Goal: Information Seeking & Learning: Learn about a topic

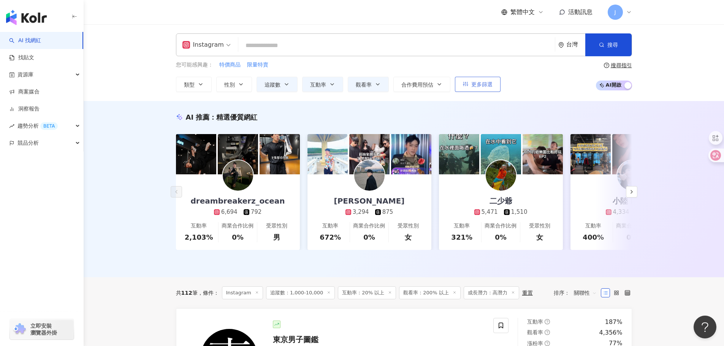
click at [483, 87] on span "更多篩選" at bounding box center [481, 84] width 21 height 6
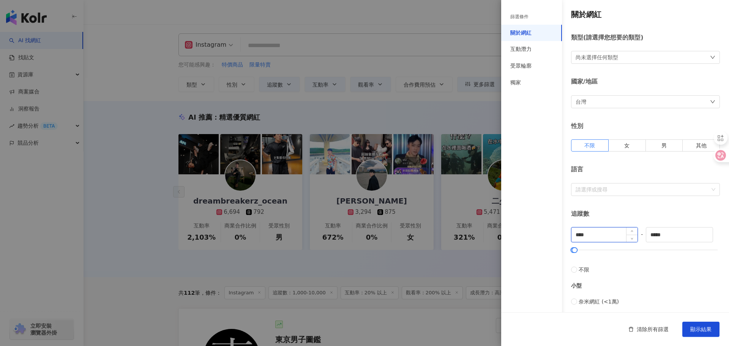
click at [595, 236] on input "****" at bounding box center [605, 235] width 66 height 14
drag, startPoint x: 653, startPoint y: 237, endPoint x: 648, endPoint y: 237, distance: 5.0
click at [648, 237] on input "*****" at bounding box center [680, 235] width 66 height 14
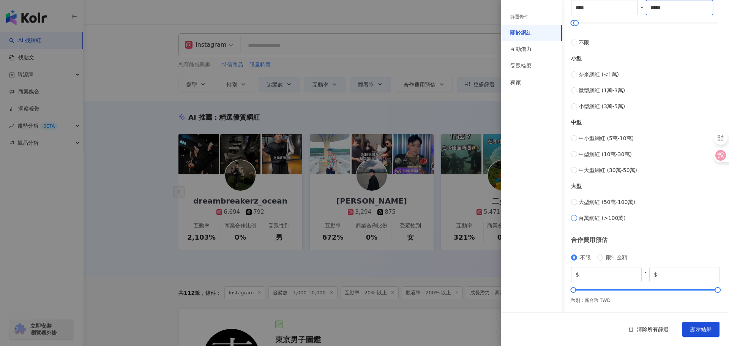
scroll to position [228, 0]
type input "*****"
click at [523, 54] on div "互動潛力" at bounding box center [531, 49] width 61 height 17
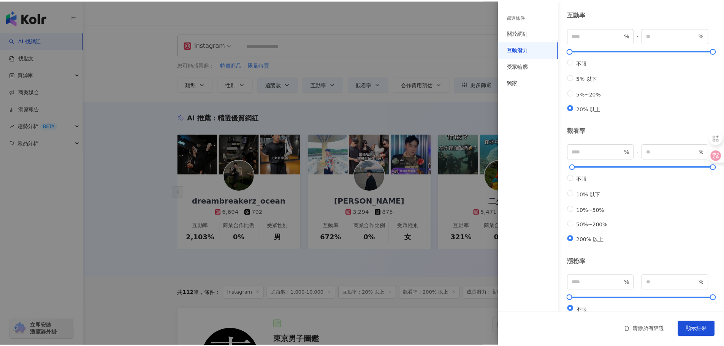
scroll to position [49, 0]
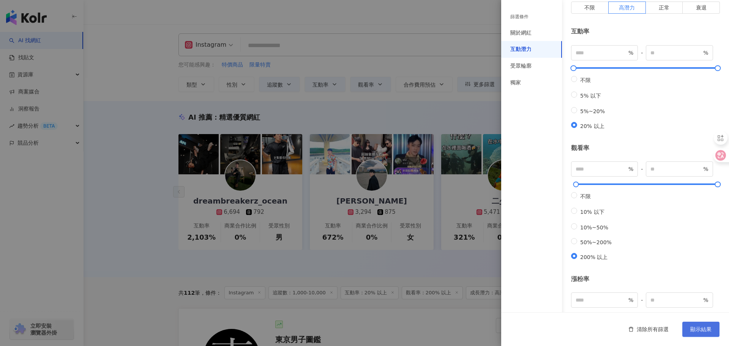
click at [705, 328] on span "顯示結果" at bounding box center [701, 329] width 21 height 6
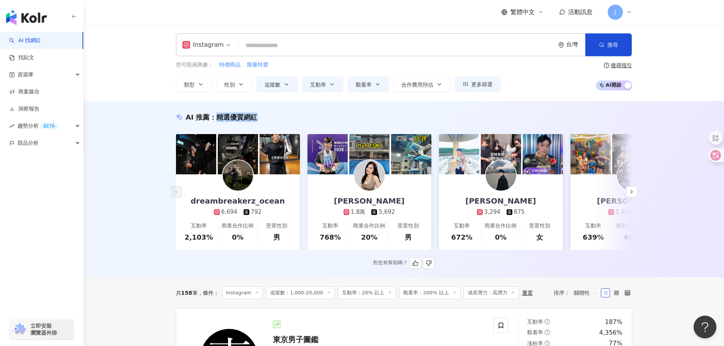
drag, startPoint x: 221, startPoint y: 117, endPoint x: 295, endPoint y: 117, distance: 73.3
click at [295, 117] on div "AI 推薦 ： 精選優質網紅" at bounding box center [404, 116] width 456 height 9
click at [581, 297] on span "關聯性" at bounding box center [585, 293] width 23 height 12
click at [603, 296] on icon at bounding box center [604, 292] width 5 height 5
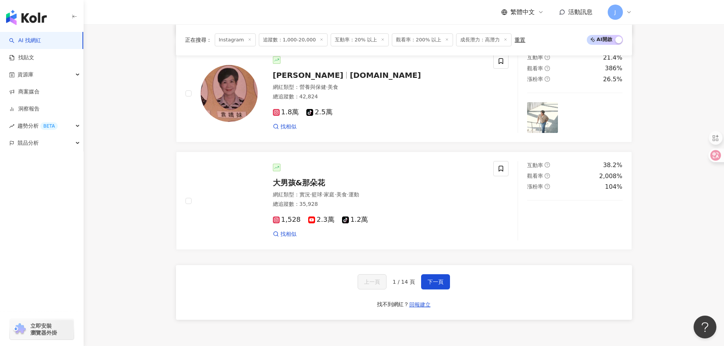
scroll to position [1338, 0]
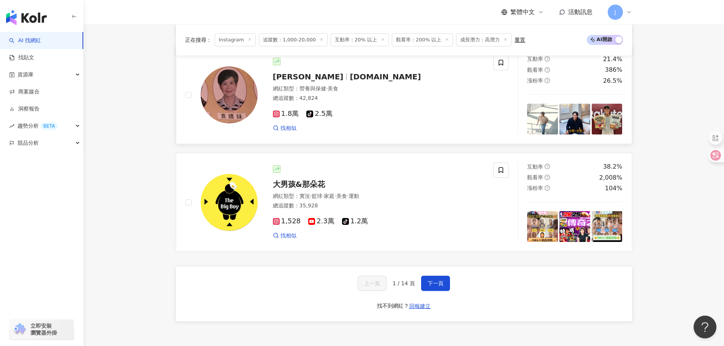
click at [349, 77] on span "[DOMAIN_NAME]" at bounding box center [384, 76] width 71 height 9
click at [447, 291] on button "下一頁" at bounding box center [435, 283] width 29 height 15
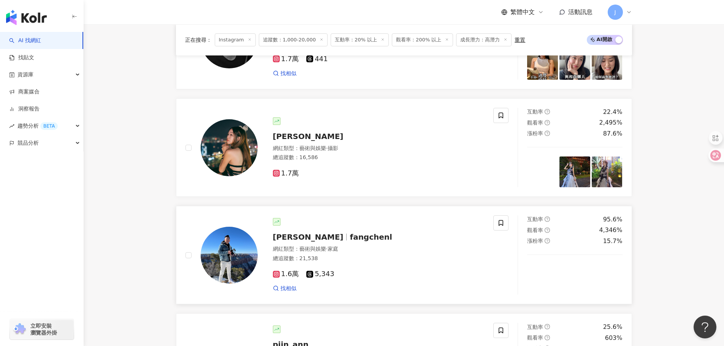
scroll to position [1405, 0]
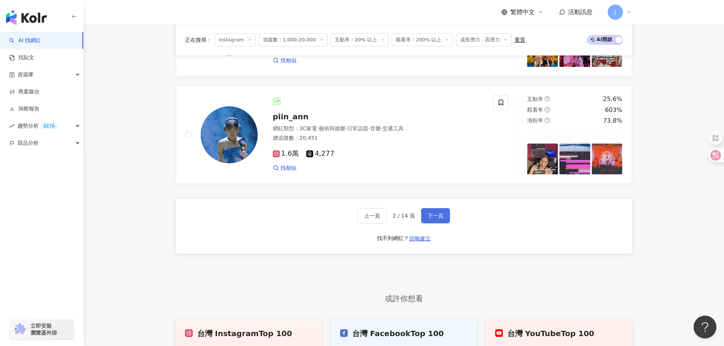
click at [433, 219] on span "下一頁" at bounding box center [435, 216] width 16 height 6
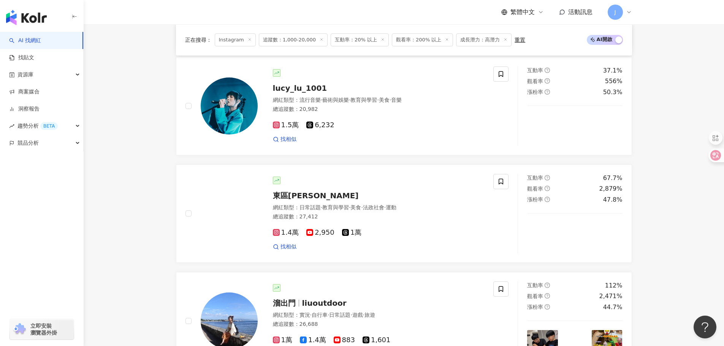
scroll to position [1410, 0]
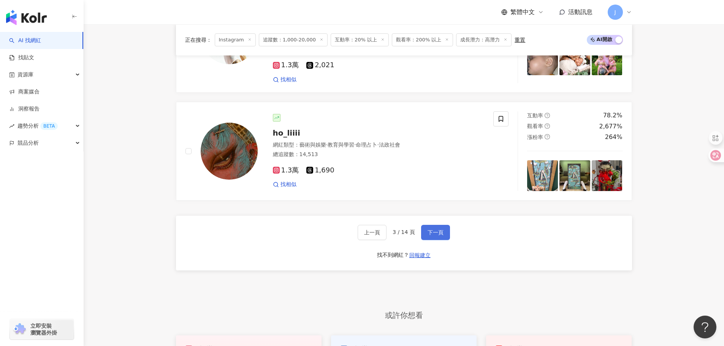
click at [433, 227] on button "下一頁" at bounding box center [435, 232] width 29 height 15
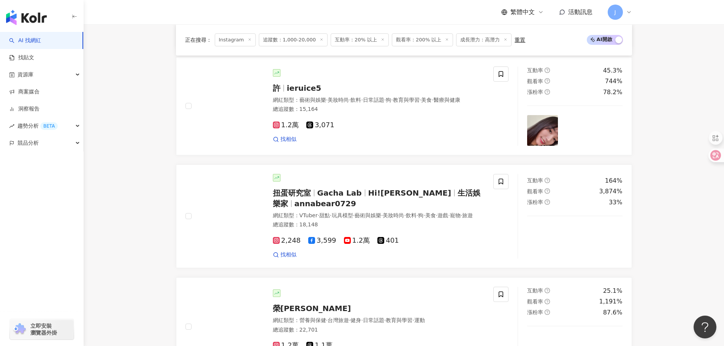
scroll to position [1421, 0]
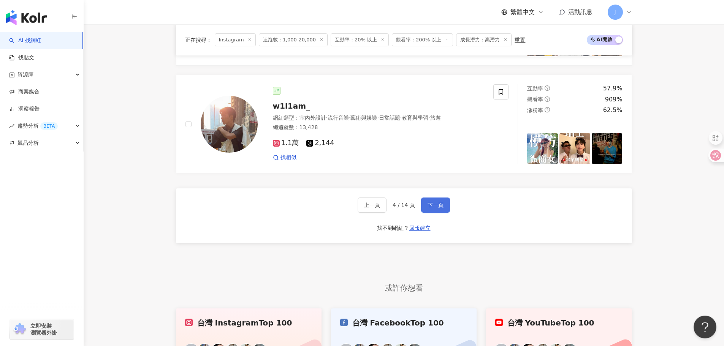
click at [433, 213] on button "下一頁" at bounding box center [435, 205] width 29 height 15
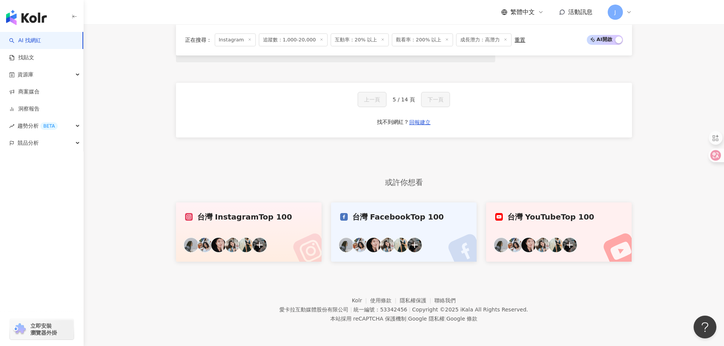
scroll to position [574, 0]
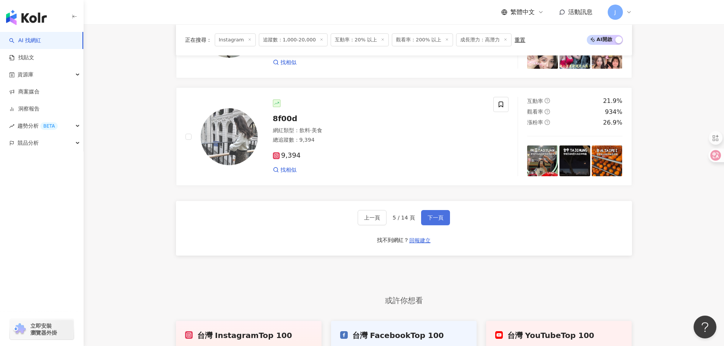
click at [432, 221] on span "下一頁" at bounding box center [435, 218] width 16 height 6
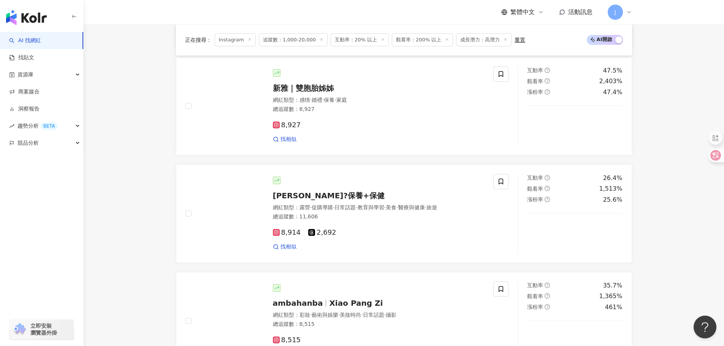
scroll to position [1405, 0]
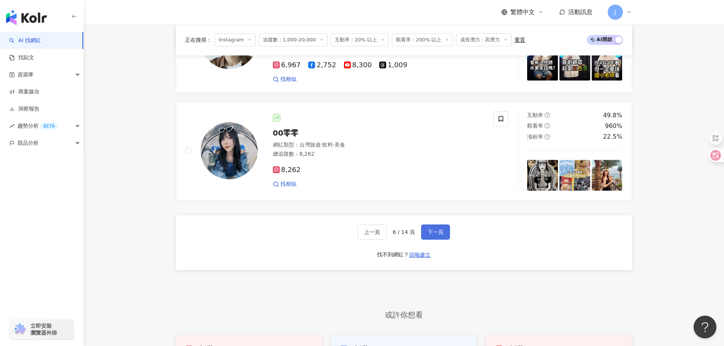
click at [431, 229] on span "下一頁" at bounding box center [435, 232] width 16 height 6
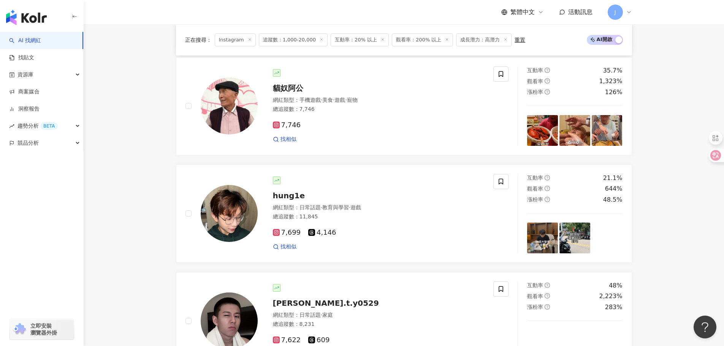
scroll to position [1404, 0]
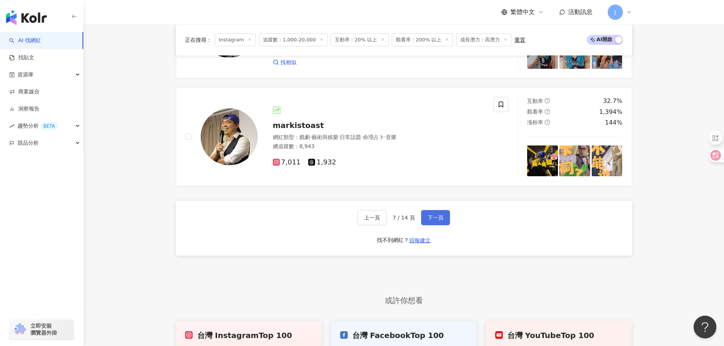
click at [430, 221] on span "下一頁" at bounding box center [435, 218] width 16 height 6
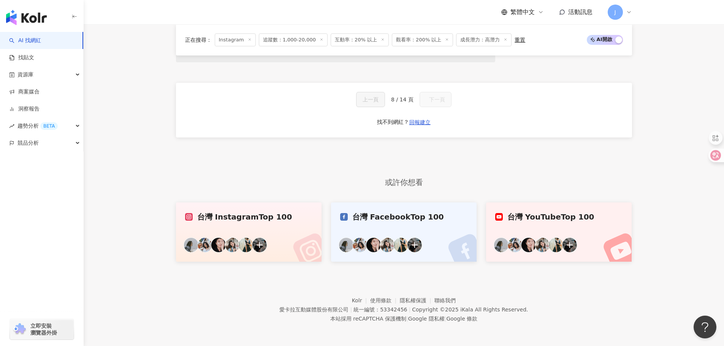
scroll to position [574, 0]
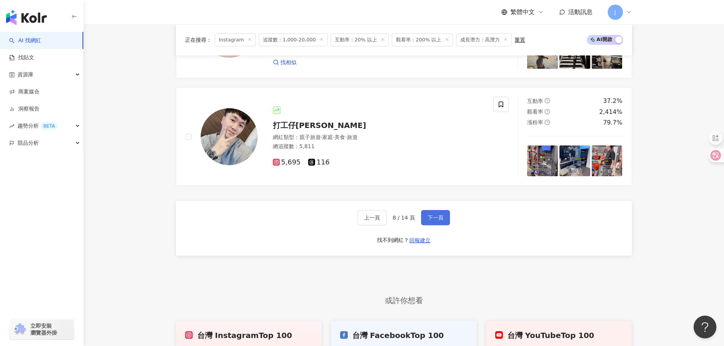
click at [430, 221] on span "下一頁" at bounding box center [435, 218] width 16 height 6
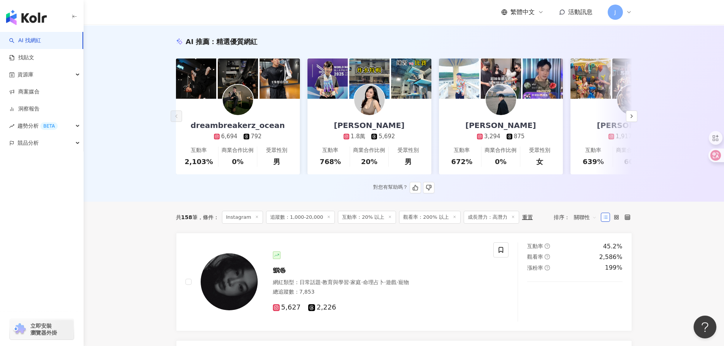
scroll to position [76, 0]
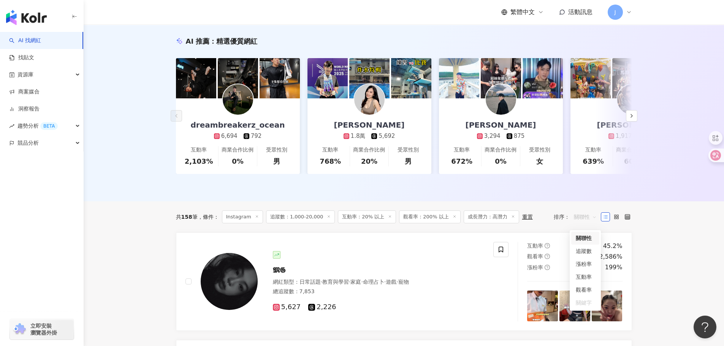
click at [593, 223] on span "關聯性" at bounding box center [585, 217] width 23 height 12
click at [523, 232] on div "共 158 筆 條件 ： Instagram 追蹤數：1,000-20,000 互動率：20% 以上 觀看率：200% 以上 成長潛力：高潛力 重置 排序： …" at bounding box center [404, 216] width 456 height 31
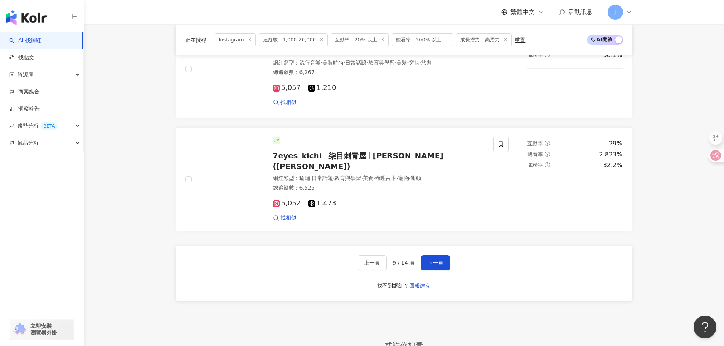
scroll to position [1367, 0]
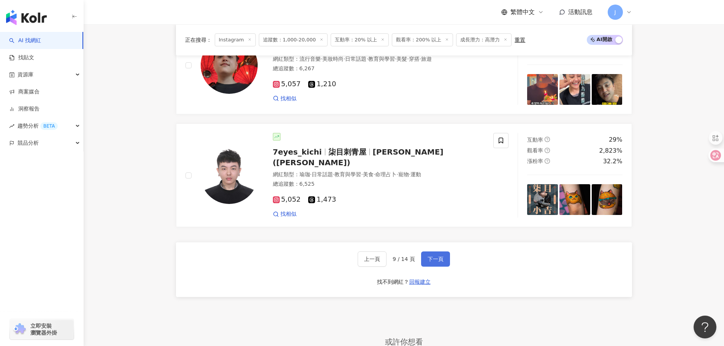
click at [436, 262] on span "下一頁" at bounding box center [435, 259] width 16 height 6
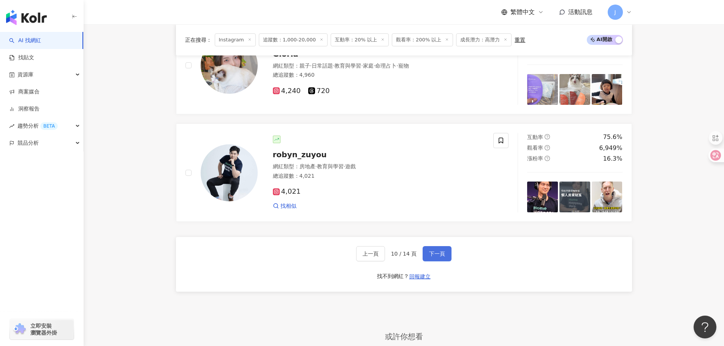
click at [439, 257] on span "下一頁" at bounding box center [437, 254] width 16 height 6
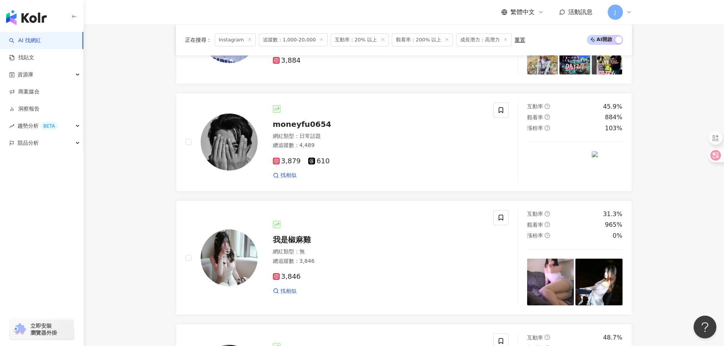
scroll to position [1384, 0]
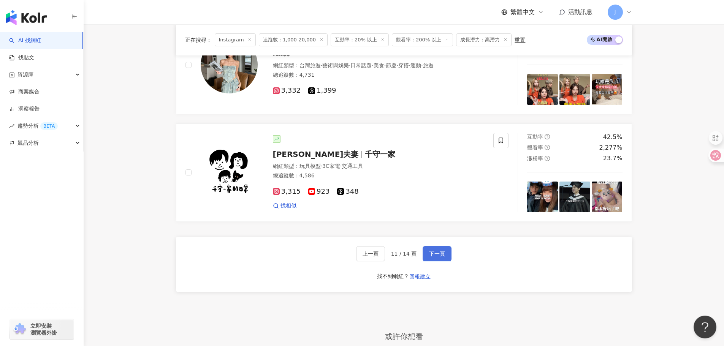
click at [439, 257] on span "下一頁" at bounding box center [437, 254] width 16 height 6
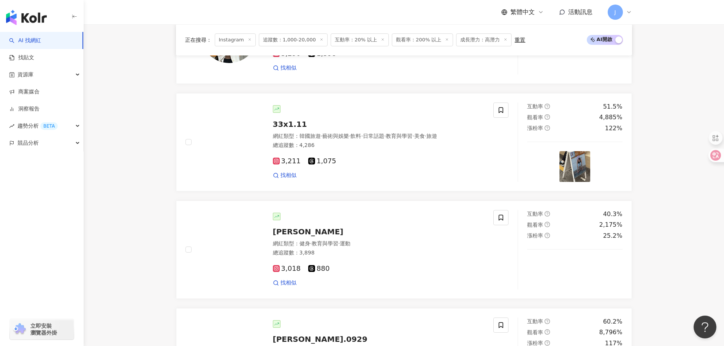
scroll to position [1367, 0]
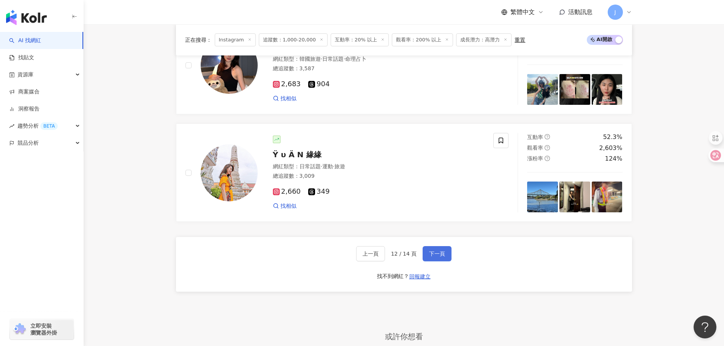
click at [438, 257] on span "下一頁" at bounding box center [437, 254] width 16 height 6
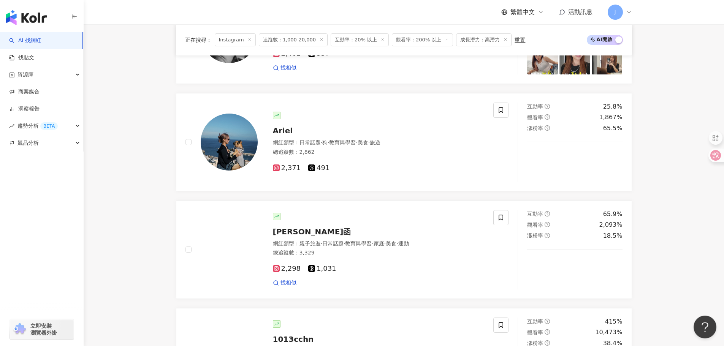
scroll to position [1369, 0]
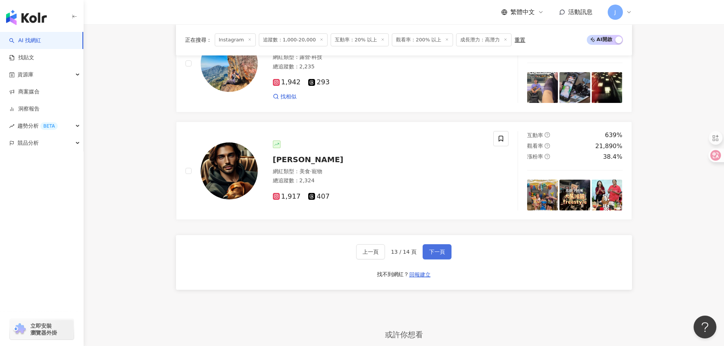
click at [433, 255] on button "下一頁" at bounding box center [436, 251] width 29 height 15
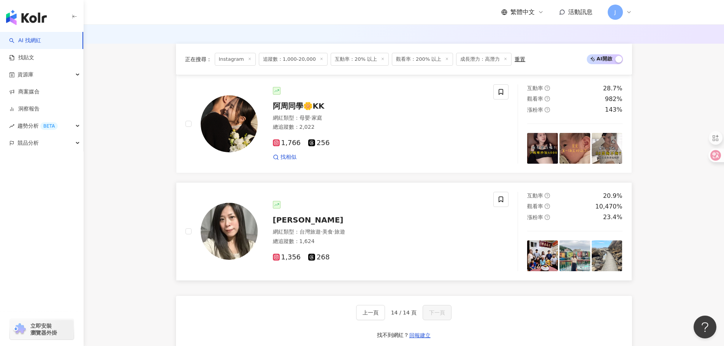
scroll to position [228, 0]
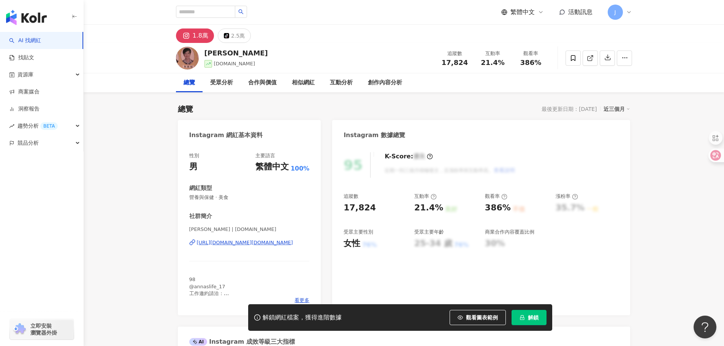
click at [272, 242] on div "https://www.instagram.com/yungchen.lu/" at bounding box center [245, 242] width 96 height 7
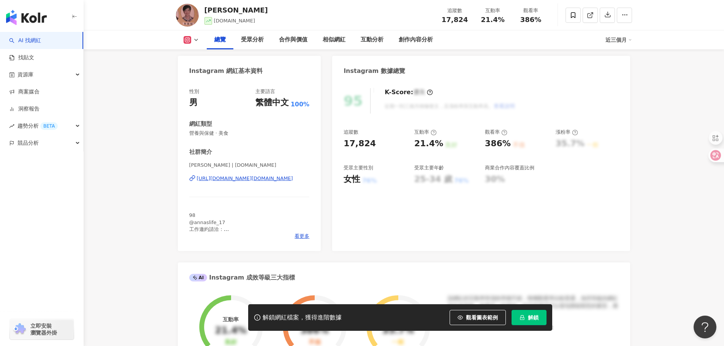
scroll to position [76, 0]
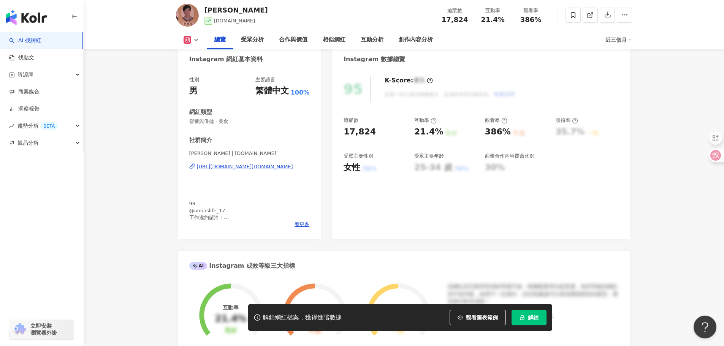
drag, startPoint x: 198, startPoint y: 161, endPoint x: 264, endPoint y: 161, distance: 65.3
click at [306, 170] on div "呂呂 呂呂 呂呂 呂呂 | yungchen.lu https://www.instagram.com/yungchen.lu/" at bounding box center [249, 172] width 120 height 44
click at [199, 161] on div "呂呂 呂呂 呂呂 呂呂 | yungchen.lu https://www.instagram.com/yungchen.lu/" at bounding box center [249, 172] width 120 height 44
drag, startPoint x: 208, startPoint y: 168, endPoint x: 295, endPoint y: 172, distance: 87.1
click at [294, 172] on div "呂呂 呂呂 呂呂 呂呂 | yungchen.lu https://www.instagram.com/yungchen.lu/" at bounding box center [249, 172] width 120 height 44
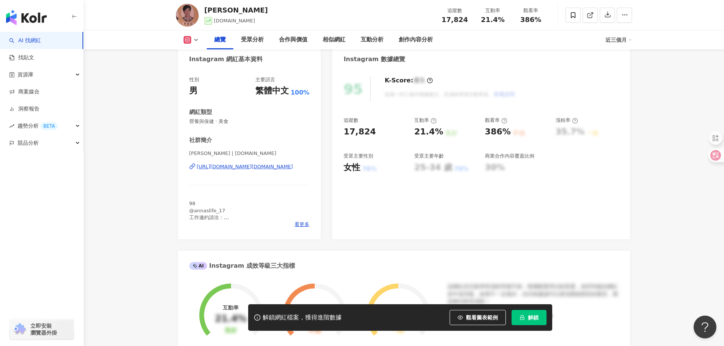
copy div "https://www.instagram.com/yungchen.lu/"
